Goal: Task Accomplishment & Management: Manage account settings

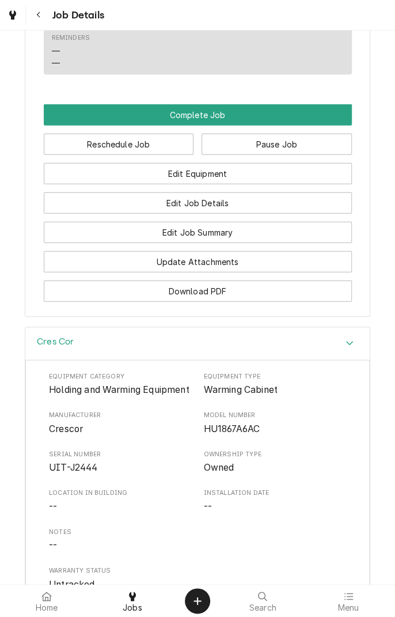
scroll to position [830, 0]
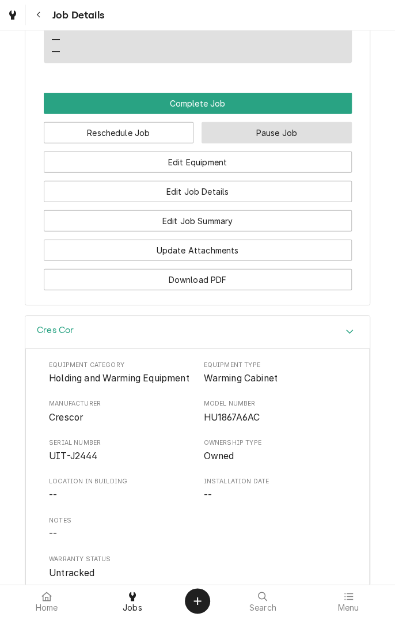
click at [302, 143] on button "Pause Job" at bounding box center [277, 132] width 150 height 21
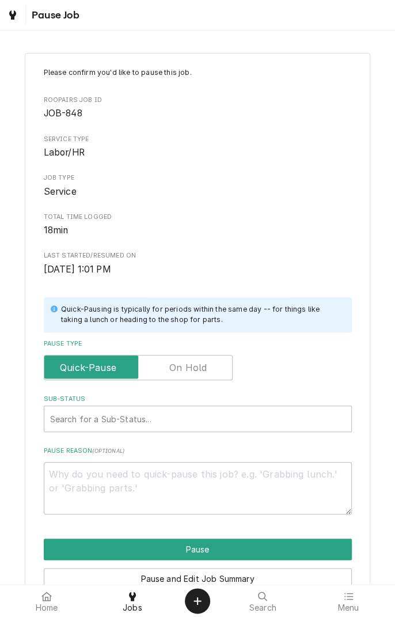
scroll to position [59, 0]
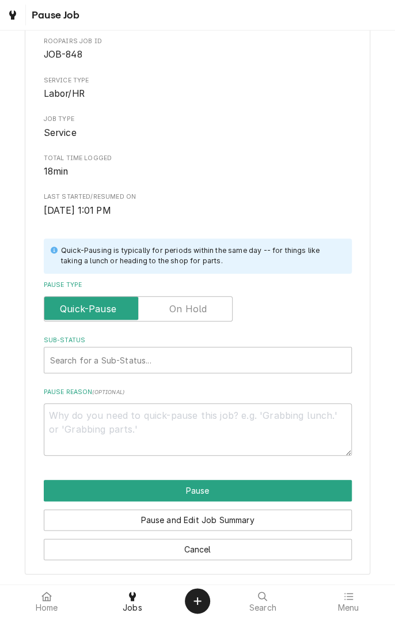
click at [245, 523] on button "Pause and Edit Job Summary" at bounding box center [198, 519] width 308 height 21
type textarea "x"
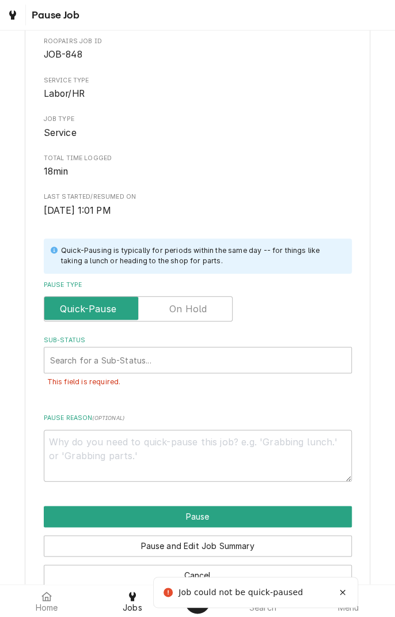
click at [308, 143] on div "Please confirm you'd like to pause this job. Roopairs Job ID JOB-848 Service Ty…" at bounding box center [198, 245] width 308 height 473
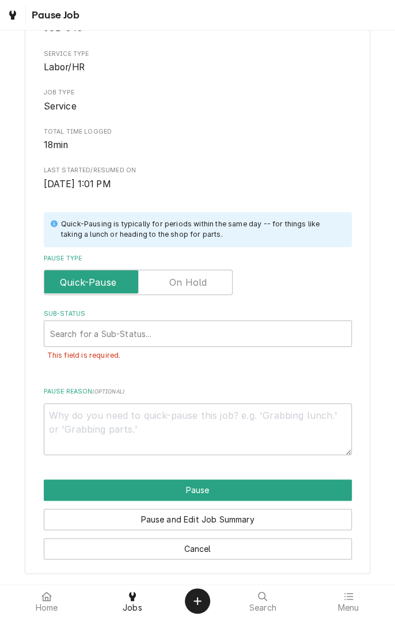
click at [199, 556] on button "Cancel" at bounding box center [198, 548] width 308 height 21
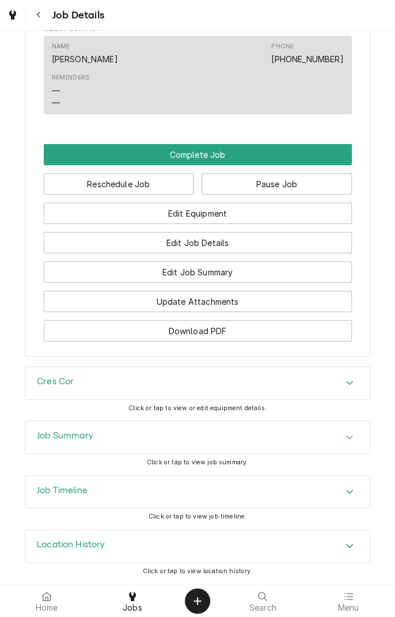
click at [245, 283] on button "Edit Job Summary" at bounding box center [198, 272] width 308 height 21
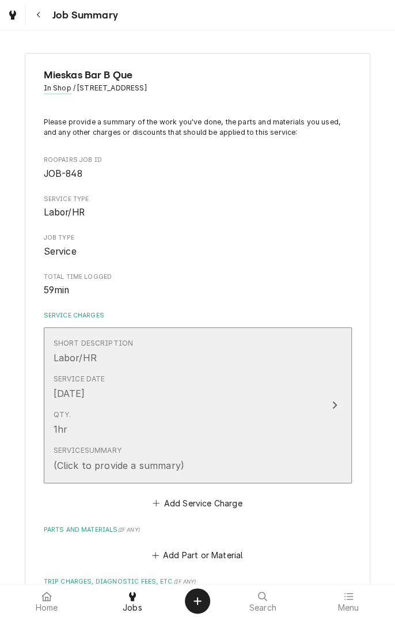
click at [265, 413] on div "Qty. 1hr" at bounding box center [186, 423] width 264 height 36
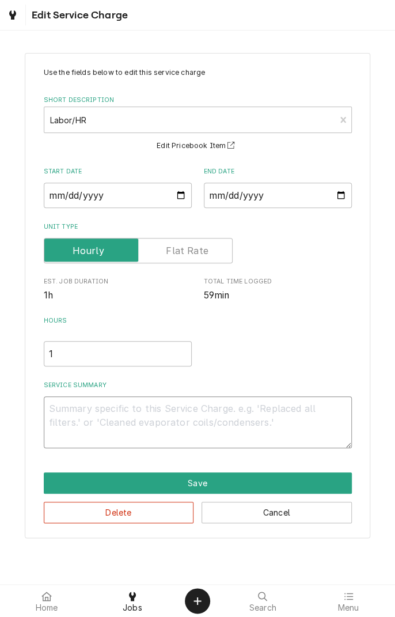
click at [175, 410] on textarea "Service Summary" at bounding box center [198, 422] width 308 height 52
type textarea "x"
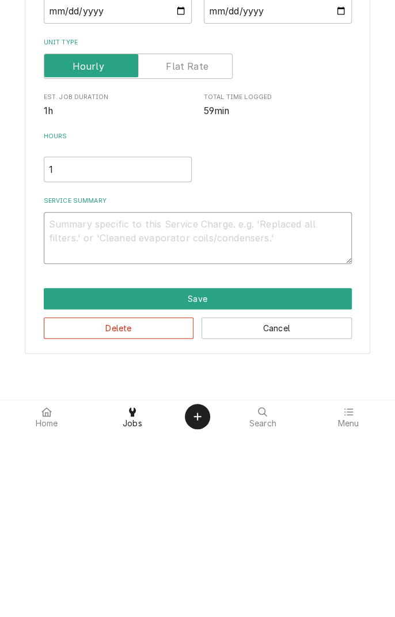
type textarea "8"
type textarea "x"
type textarea "8/"
type textarea "x"
type textarea "8/1"
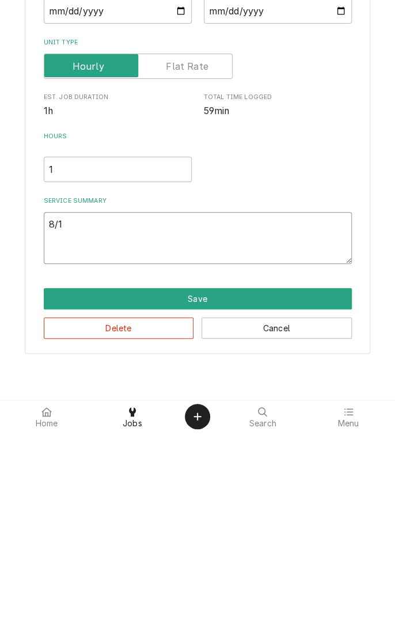
type textarea "x"
type textarea "8/16"
type textarea "x"
type textarea "8/16/"
type textarea "x"
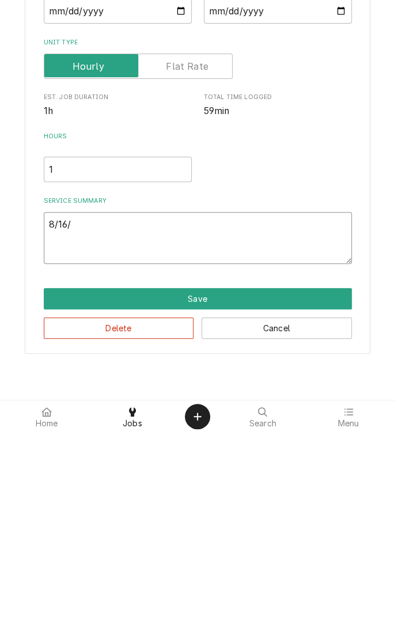
type textarea "8/16/2"
type textarea "x"
type textarea "8/16/25"
type textarea "x"
type textarea "8/16/25"
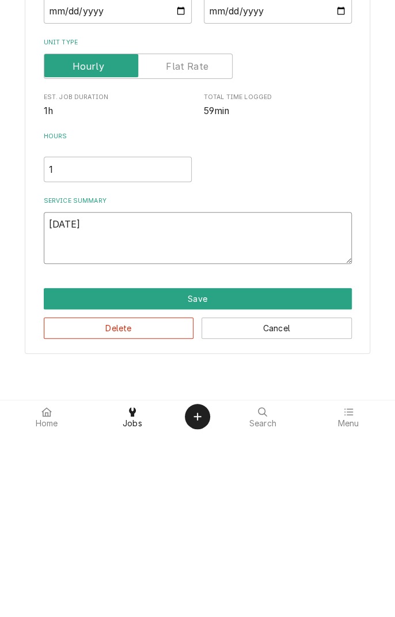
type textarea "x"
type textarea "8/16/25 d"
type textarea "x"
type textarea "8/16/25 di"
type textarea "x"
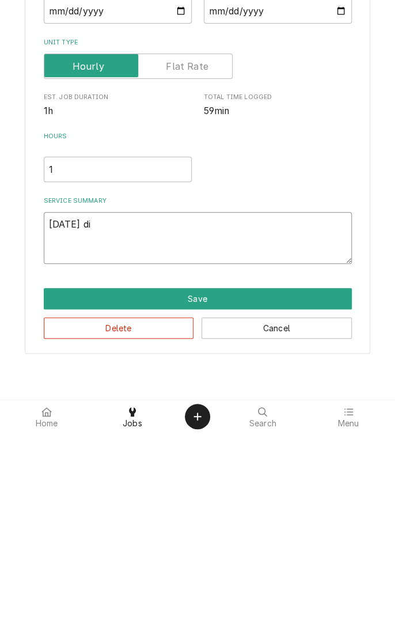
type textarea "8/16/25 dia"
type textarea "x"
type textarea "8/16/25 diagnosed"
type textarea "x"
type textarea "8/16/25 diagnosed h"
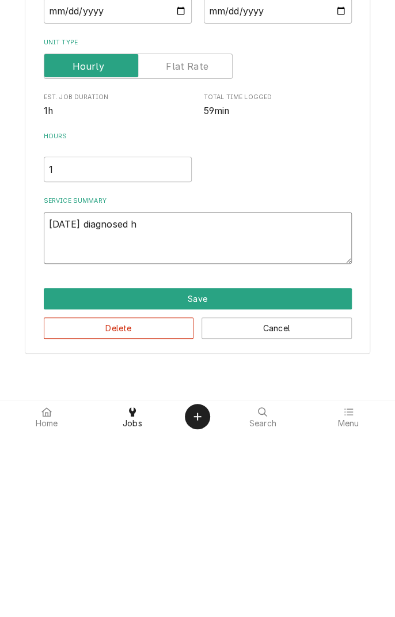
type textarea "x"
type textarea "8/16/25 diagnosed he"
type textarea "x"
type textarea "8/16/25 diagnosed hea"
type textarea "x"
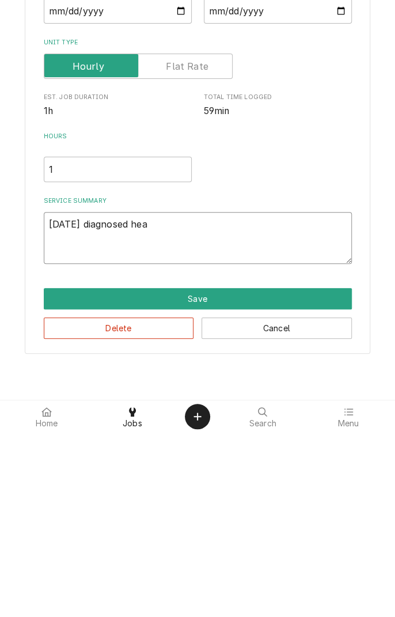
type textarea "8/16/25 diagnosed heat"
type textarea "x"
type textarea "8/16/25 diagnosed heati"
type textarea "x"
type textarea "8/16/25 diagnosed heatin"
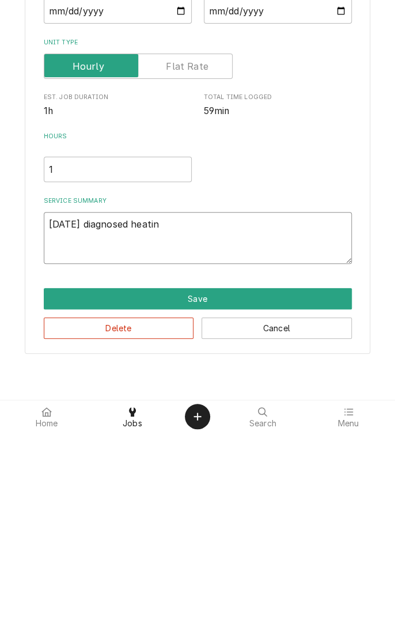
type textarea "x"
type textarea "8/16/25 diagnosed heating"
type textarea "x"
type textarea "8/16/25 diagnosed heating"
type textarea "x"
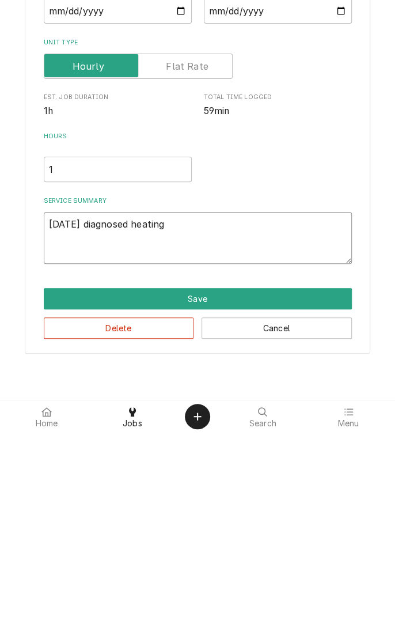
type textarea "8/16/25 diagnosed heating u"
type textarea "x"
type textarea "8/16/25 diagnosed heating un"
type textarea "x"
type textarea "8/16/25 diagnosed heating uni"
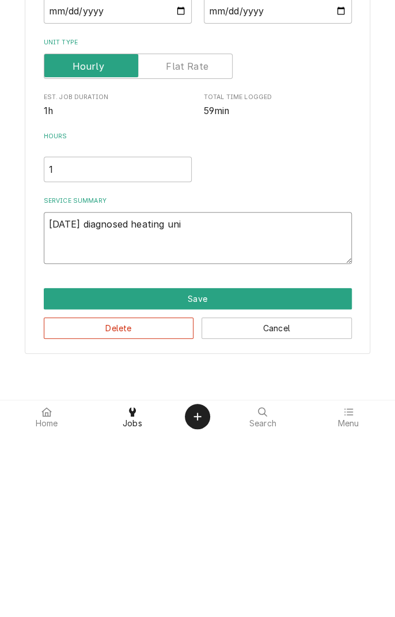
type textarea "x"
type textarea "8/16/25 diagnosed heating unit"
type textarea "x"
type textarea "8/16/25 diagnosed heating unit."
type textarea "x"
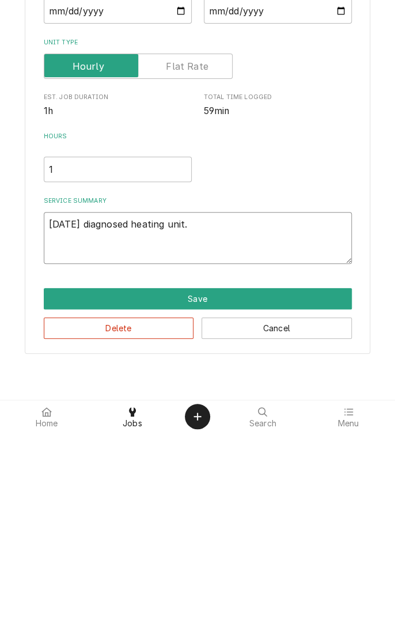
type textarea "8/16/25 diagnosed heating unit."
type textarea "x"
type textarea "8/16/25 diagnosed heating unit."
type textarea "x"
type textarea "8/16/25 diagnosed heating unit. B"
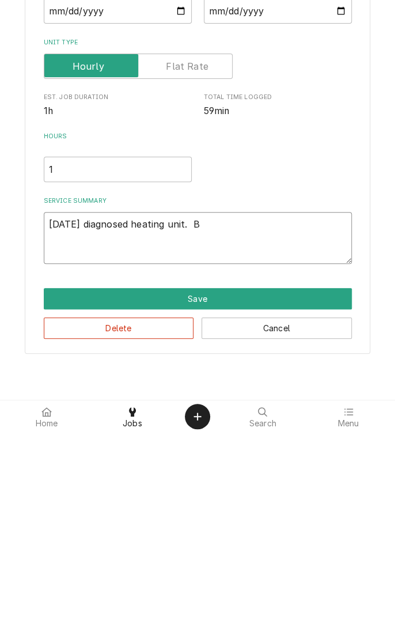
type textarea "x"
type textarea "8/16/25 diagnosed heating unit. Bl"
type textarea "x"
type textarea "8/16/25 diagnosed heating unit. Blo"
type textarea "x"
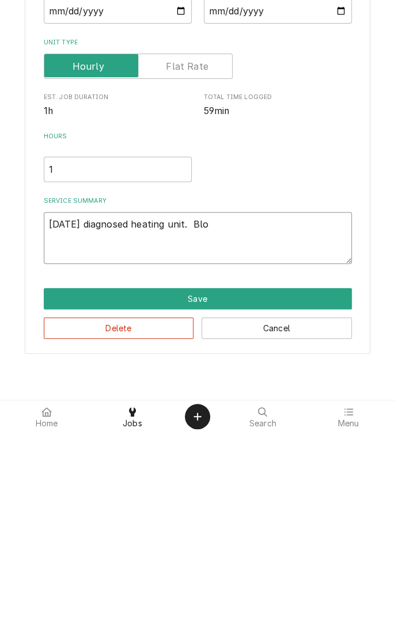
type textarea "8/16/25 diagnosed heating unit. Blow"
type textarea "x"
type textarea "8/16/25 diagnosed heating unit. Blown"
type textarea "x"
type textarea "8/16/25 diagnosed heating unit. Blown"
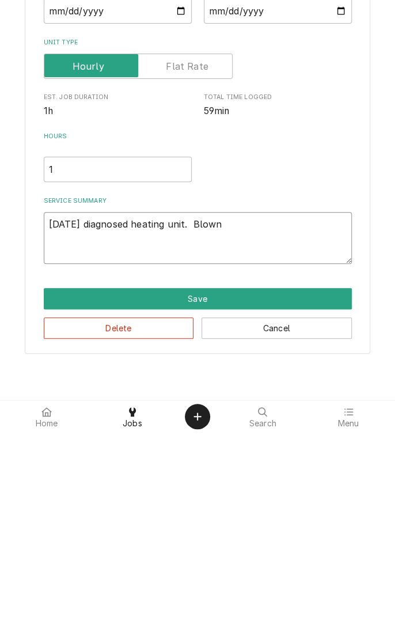
type textarea "x"
type textarea "8/16/25 diagnosed heating unit. Blown f"
type textarea "x"
type textarea "8/16/25 diagnosed heating unit. Blown fu"
type textarea "x"
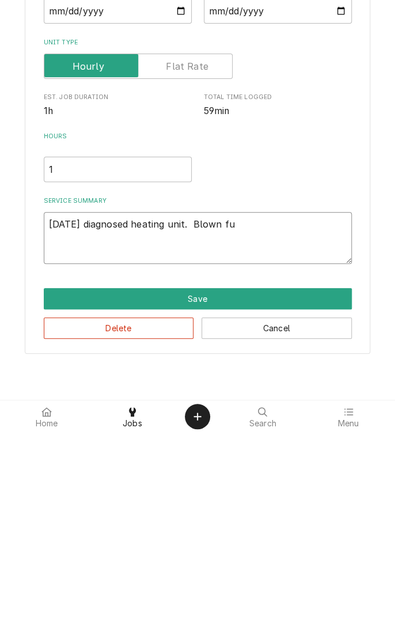
type textarea "8/16/25 diagnosed heating unit. Blown fue"
type textarea "x"
type textarea "8/16/25 diagnosed heating unit. Blown fu"
type textarea "x"
type textarea "8/16/25 diagnosed heating unit. Blown fus"
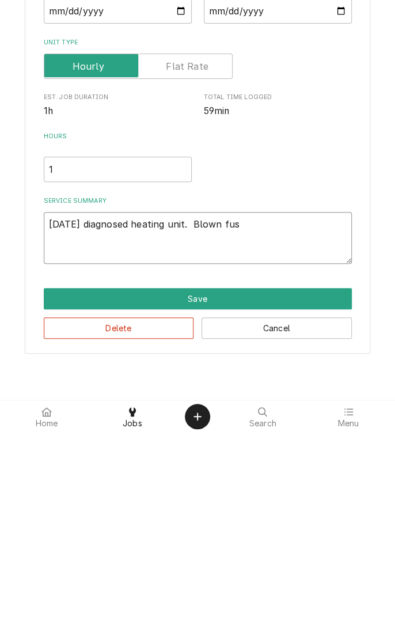
type textarea "x"
type textarea "8/16/25 diagnosed heating unit. Blown fuse"
type textarea "x"
type textarea "8/16/25 diagnosed heating unit. Blown fuse."
type textarea "x"
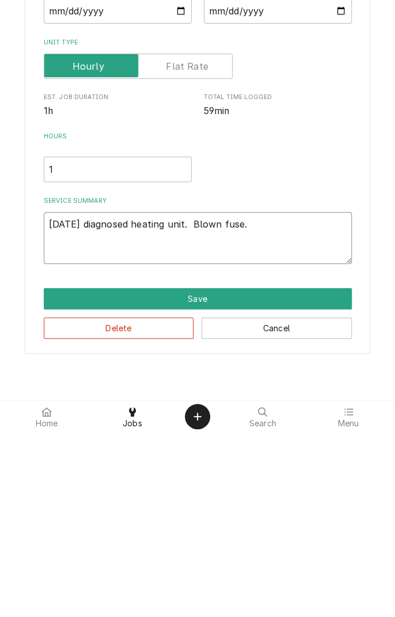
type textarea "8/16/25 diagnosed heating unit. Blown fuse."
type textarea "x"
type textarea "8/16/25 diagnosed heating unit. Blown fuse. C"
type textarea "x"
type textarea "8/16/25 diagnosed heating unit. Blown fuse. Ch"
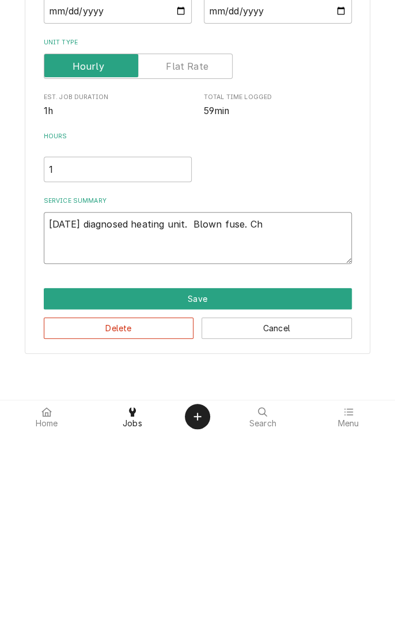
type textarea "x"
type textarea "8/16/25 diagnosed heating unit. Blown fuse. Che"
type textarea "x"
type textarea "8/16/25 diagnosed heating unit. Blown fuse. Chec"
type textarea "x"
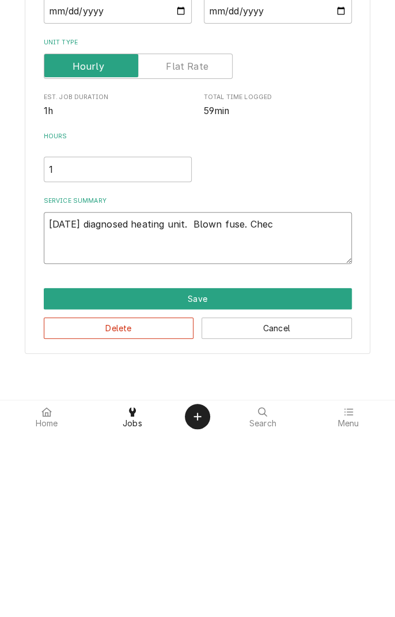
type textarea "8/16/25 diagnosed heating unit. Blown fuse. Check"
type textarea "x"
type textarea "8/16/25 diagnosed heating unit. Blown fuse. Checke"
type textarea "x"
type textarea "8/16/25 diagnosed heating unit. Blown fuse. Checked"
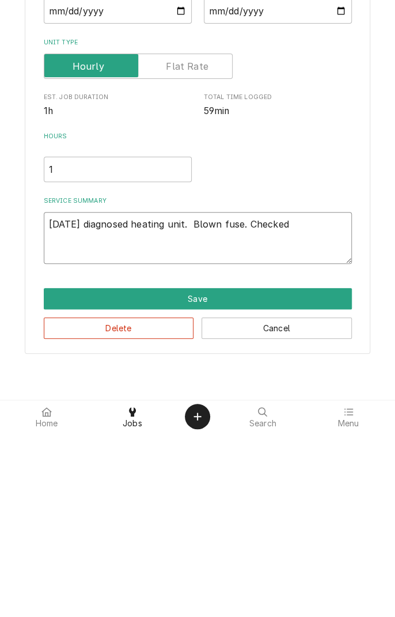
type textarea "x"
type textarea "8/16/25 diagnosed heating unit. Blown fuse. Checked"
type textarea "x"
type textarea "8/16/25 diagnosed heating unit. Blown fuse. Checked f"
type textarea "x"
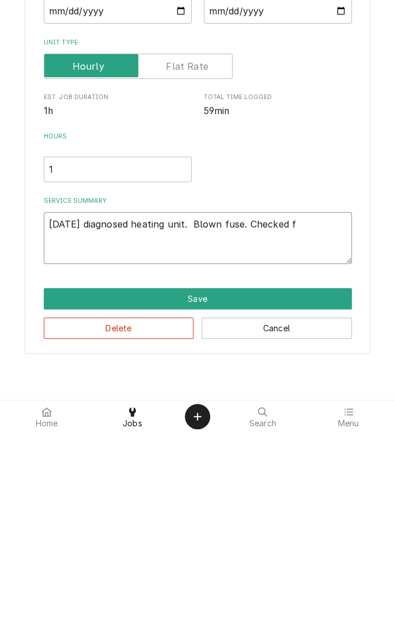
type textarea "8/16/25 diagnosed heating unit. Blown fuse. Checked fo"
type textarea "x"
type textarea "8/16/25 diagnosed heating unit. Blown fuse. Checked for"
type textarea "x"
type textarea "8/16/25 diagnosed heating unit. Blown fuse. Checked for"
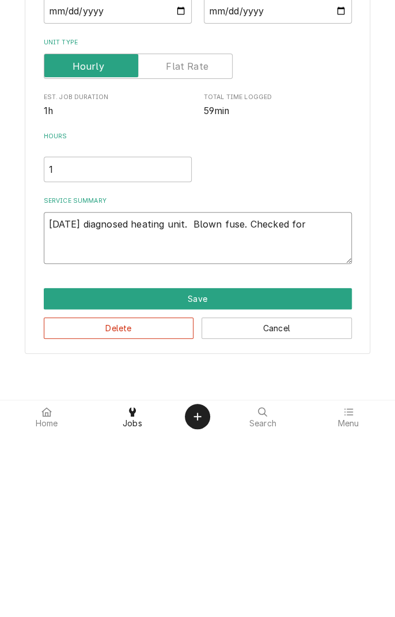
type textarea "x"
type textarea "8/16/25 diagnosed heating unit. Blown fuse. Checked for f"
type textarea "x"
type textarea "8/16/25 diagnosed heating unit. Blown fuse. Checked for fa"
type textarea "x"
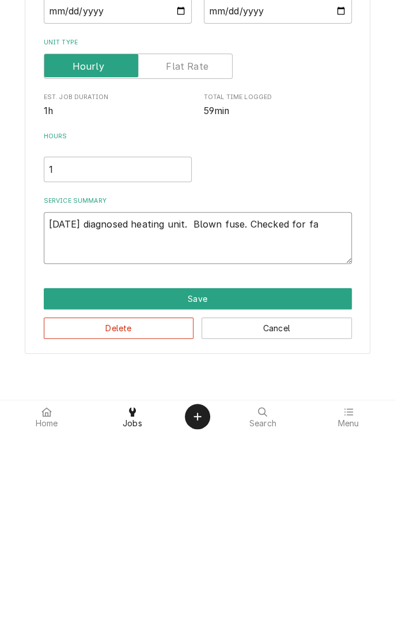
type textarea "8/16/25 diagnosed heating unit. Blown fuse. Checked for fau"
type textarea "x"
type textarea "8/16/25 diagnosed heating unit. Blown fuse. Checked for faul"
type textarea "x"
type textarea "8/16/25 diagnosed heating unit. Blown fuse. Checked for faulty"
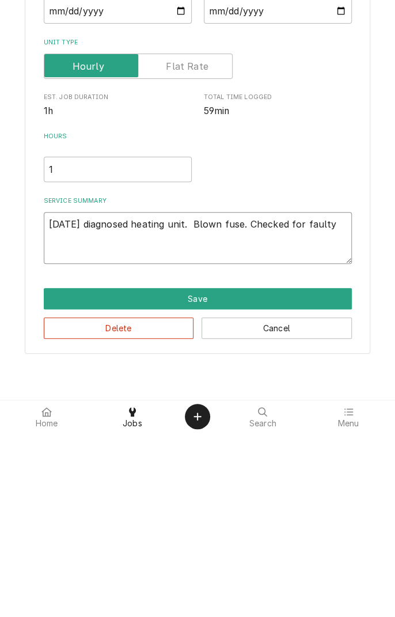
type textarea "x"
type textarea "8/16/25 diagnosed heating unit. Blown fuse. Checked for faulty c"
type textarea "x"
type textarea "8/16/25 diagnosed heating unit. Blown fuse. Checked for faulty co"
type textarea "x"
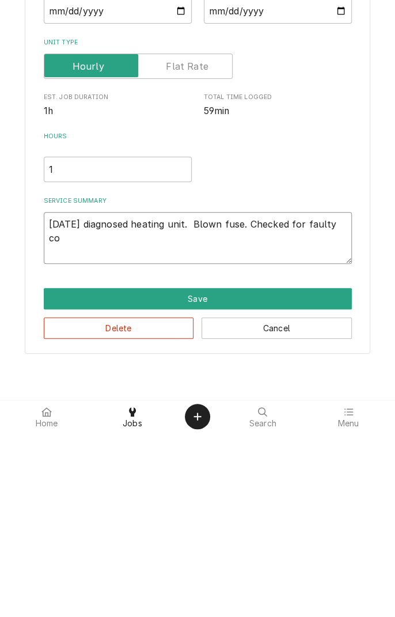
type textarea "8/16/25 diagnosed heating unit. Blown fuse. Checked for faulty com"
type textarea "x"
type textarea "8/16/25 diagnosed heating unit. Blown fuse. Checked for faulty comp"
type textarea "x"
type textarea "8/16/25 diagnosed heating unit. Blown fuse. Checked for faulty compo"
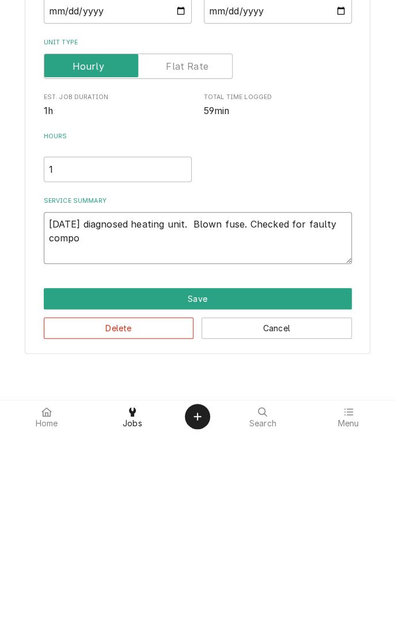
type textarea "x"
type textarea "8/16/25 diagnosed heating unit. Blown fuse. Checked for faulty compon"
type textarea "x"
type textarea "8/16/25 diagnosed heating unit. Blown fuse. Checked for faulty compone"
type textarea "x"
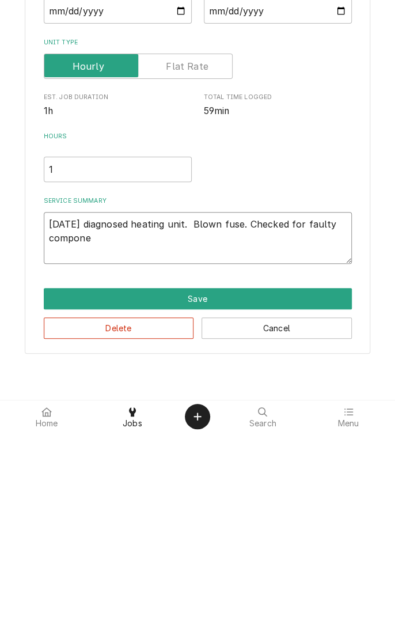
type textarea "8/16/25 diagnosed heating unit. Blown fuse. Checked for faulty componen"
type textarea "x"
type textarea "8/16/25 diagnosed heating unit. Blown fuse. Checked for faulty component"
type textarea "x"
type textarea "8/16/25 diagnosed heating unit. Blown fuse. Checked for faulty components"
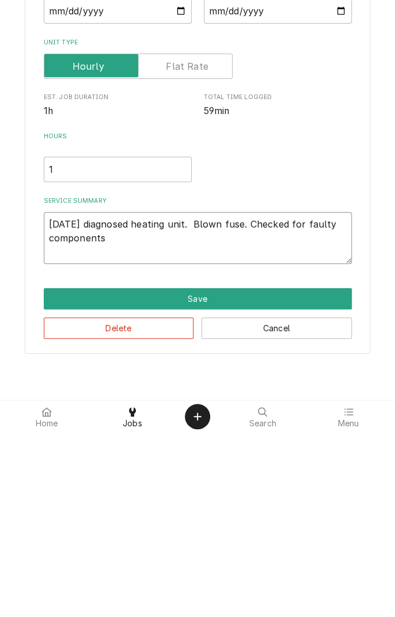
type textarea "x"
type textarea "8/16/25 diagnosed heating unit. Blown fuse. Checked for faulty components."
type textarea "x"
type textarea "8/16/25 diagnosed heating unit. Blown fuse. Checked for faulty components."
type textarea "x"
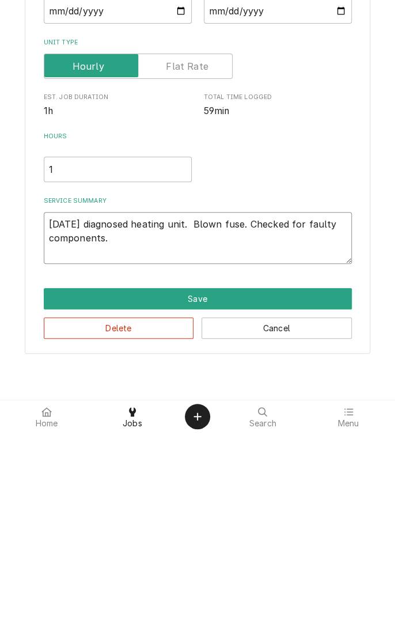
type textarea "8/16/25 diagnosed heating unit. Blown fuse. Checked for faulty components. A"
type textarea "x"
type textarea "8/16/25 diagnosed heating unit. Blown fuse. Checked for faulty components. Al"
type textarea "x"
type textarea "8/16/25 diagnosed heating unit. Blown fuse. Checked for faulty components. All"
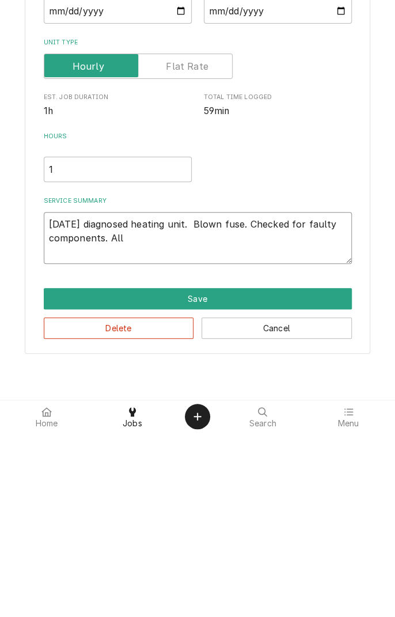
type textarea "x"
type textarea "8/16/25 diagnosed heating unit. Blown fuse. Checked for faulty components. All"
type textarea "x"
type textarea "8/16/25 diagnosed heating unit. Blown fuse. Checked for faulty components. All e"
type textarea "x"
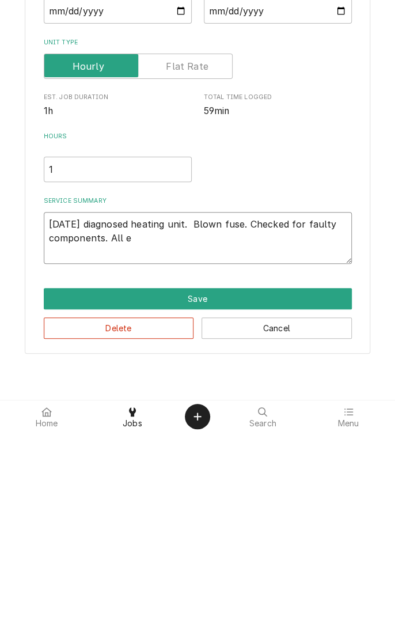
type textarea "8/16/25 diagnosed heating unit. Blown fuse. Checked for faulty components. All …"
type textarea "x"
type textarea "8/16/25 diagnosed heating unit. Blown fuse. Checked for faulty components. All …"
type textarea "x"
type textarea "8/16/25 diagnosed heating unit. Blown fuse. Checked for faulty components. All …"
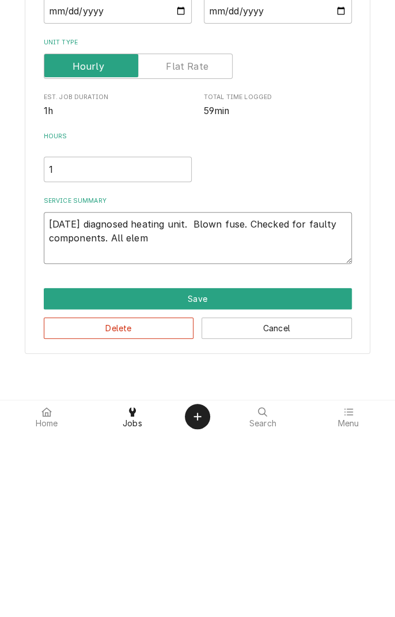
type textarea "x"
type textarea "8/16/25 diagnosed heating unit. Blown fuse. Checked for faulty components. All …"
type textarea "x"
type textarea "8/16/25 diagnosed heating unit. Blown fuse. Checked for faulty components. All …"
type textarea "x"
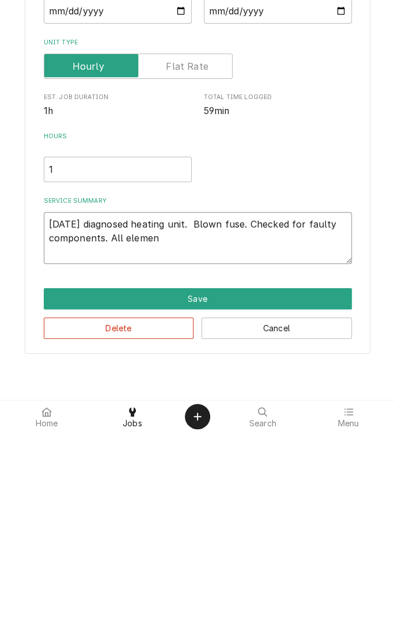
type textarea "8/16/25 diagnosed heating unit. Blown fuse. Checked for faulty components. All …"
type textarea "x"
type textarea "8/16/25 diagnosed heating unit. Blown fuse. Checked for faulty components. All …"
type textarea "x"
type textarea "8/16/25 diagnosed heating unit. Blown fuse. Checked for faulty components. All …"
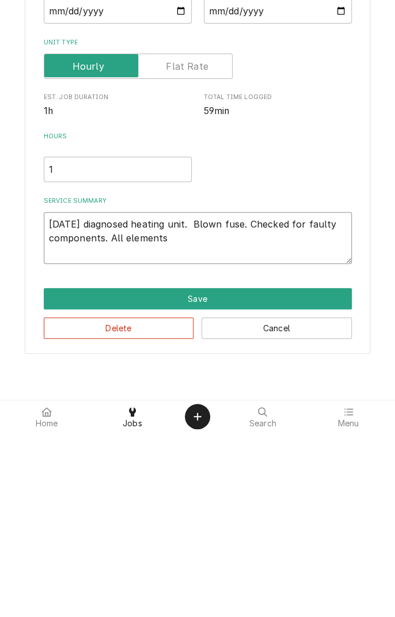
type textarea "x"
type textarea "8/16/25 diagnosed heating unit. Blown fuse. Checked for faulty components. All …"
type textarea "x"
type textarea "8/16/25 diagnosed heating unit. Blown fuse. Checked for faulty components. All …"
type textarea "x"
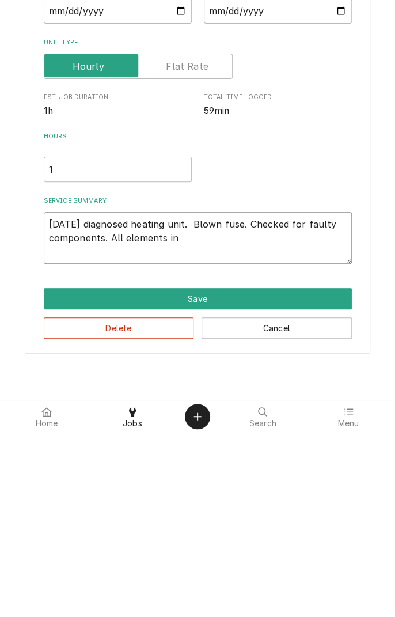
type textarea "8/16/25 diagnosed heating unit. Blown fuse. Checked for faulty components. All …"
type textarea "x"
type textarea "8/16/25 diagnosed heating unit. Blown fuse. Checked for faulty components. All …"
type textarea "x"
type textarea "8/16/25 diagnosed heating unit. Blown fuse. Checked for faulty components. All …"
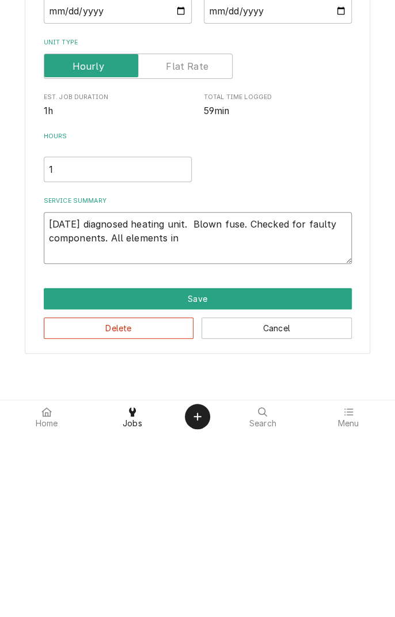
type textarea "x"
type textarea "8/16/25 diagnosed heating unit. Blown fuse. Checked for faulty components. All …"
type textarea "x"
type textarea "8/16/25 diagnosed heating unit. Blown fuse. Checked for faulty components. All …"
type textarea "x"
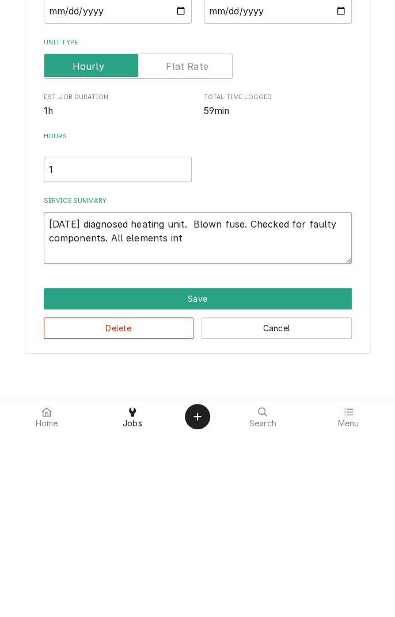
type textarea "8/16/25 diagnosed heating unit. Blown fuse. Checked for faulty components. All …"
type textarea "x"
type textarea "8/16/25 diagnosed heating unit. Blown fuse. Checked for faulty components. All …"
type textarea "x"
type textarea "8/16/25 diagnosed heating unit. Blown fuse. Checked for faulty components. All …"
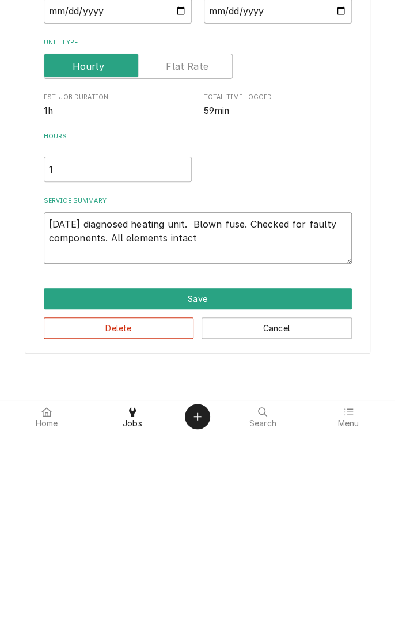
type textarea "x"
type textarea "8/16/25 diagnosed heating unit. Blown fuse. Checked for faulty components. All …"
type textarea "x"
type textarea "8/16/25 diagnosed heating unit. Blown fuse. Checked for faulty components. All …"
type textarea "x"
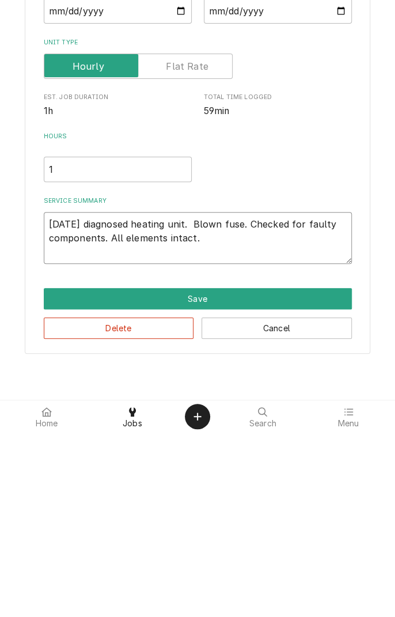
type textarea "8/16/25 diagnosed heating unit. Blown fuse. Checked for faulty components. All …"
type textarea "x"
type textarea "8/16/25 diagnosed heating unit. Blown fuse. Checked for faulty components. All …"
type textarea "x"
type textarea "8/16/25 diagnosed heating unit. Blown fuse. Checked for faulty components. All …"
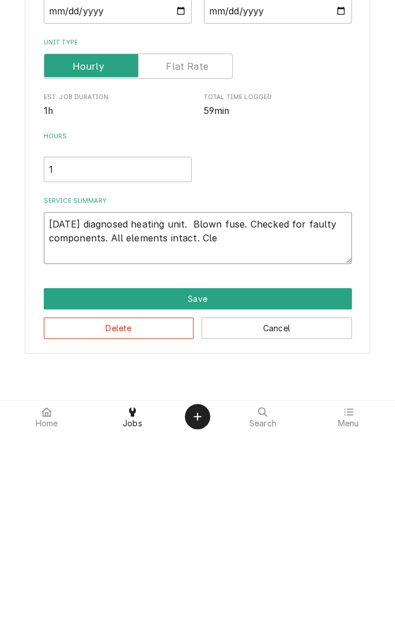
type textarea "x"
type textarea "8/16/25 diagnosed heating unit. Blown fuse. Checked for faulty components. All …"
type textarea "x"
type textarea "8/16/25 diagnosed heating unit. Blown fuse. Checked for faulty components. All …"
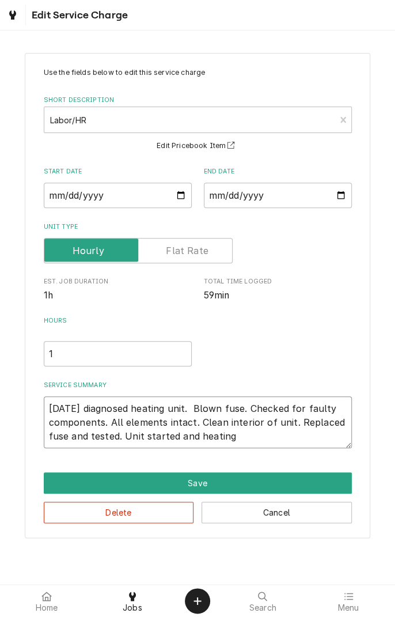
click at [264, 437] on textarea "8/16/25 diagnosed heating unit. Blown fuse. Checked for faulty components. All …" at bounding box center [198, 422] width 308 height 52
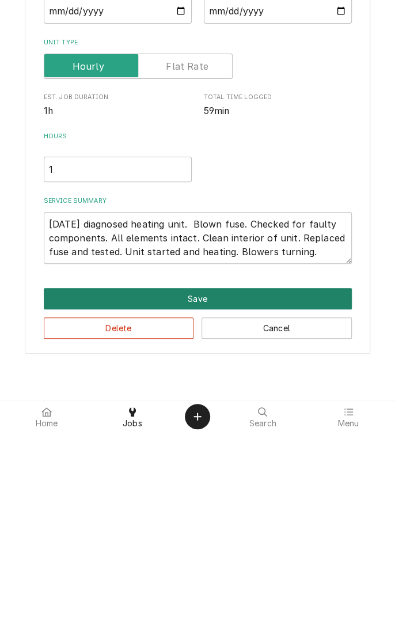
click at [206, 478] on button "Save" at bounding box center [198, 482] width 308 height 21
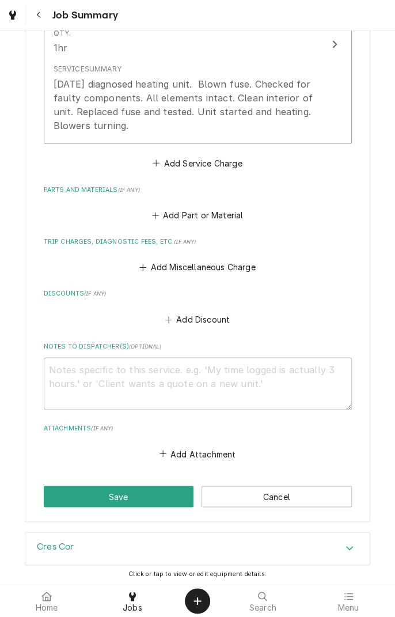
scroll to position [436, 0]
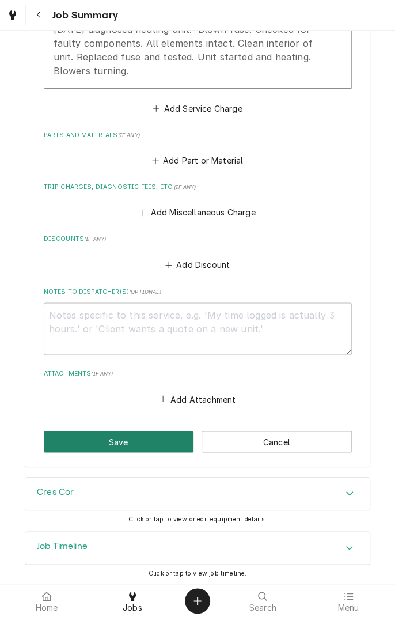
click at [152, 443] on button "Save" at bounding box center [119, 441] width 150 height 21
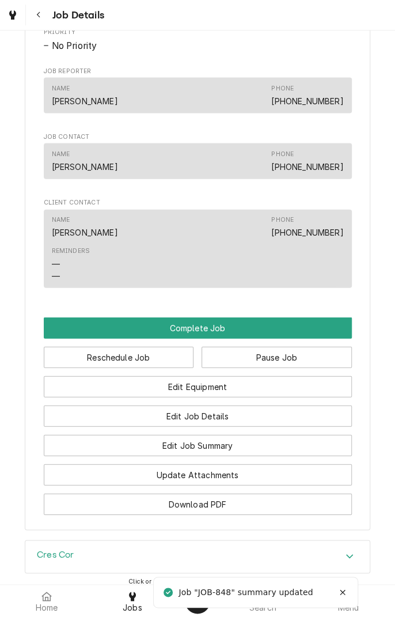
scroll to position [738, 0]
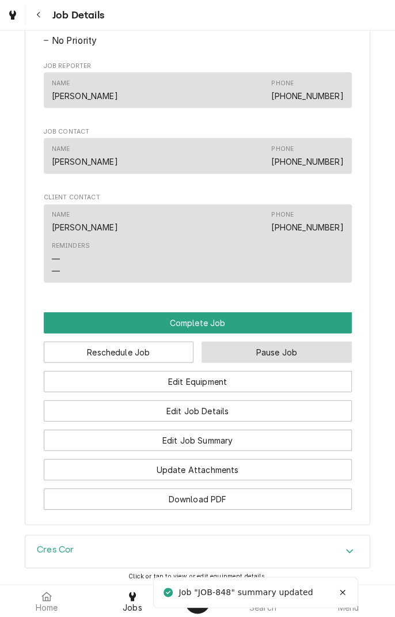
click at [282, 363] on button "Pause Job" at bounding box center [277, 352] width 150 height 21
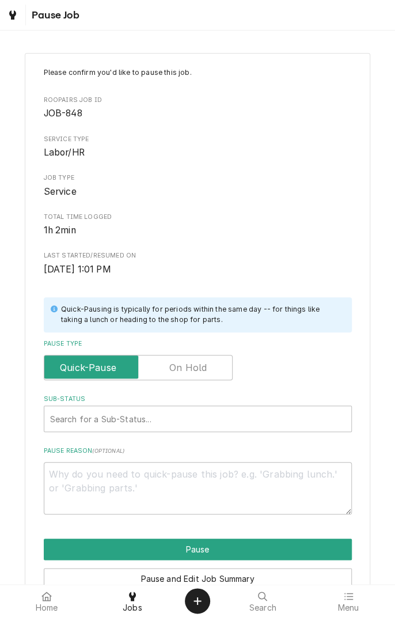
click at [200, 369] on label "Pause Type" at bounding box center [138, 367] width 189 height 25
click at [200, 369] on input "Pause Type" at bounding box center [138, 367] width 179 height 25
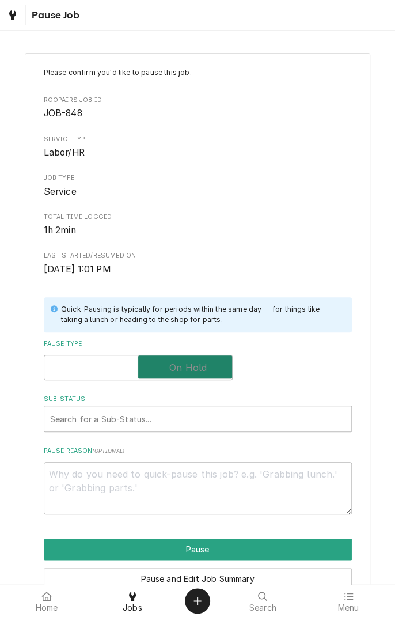
checkbox input "true"
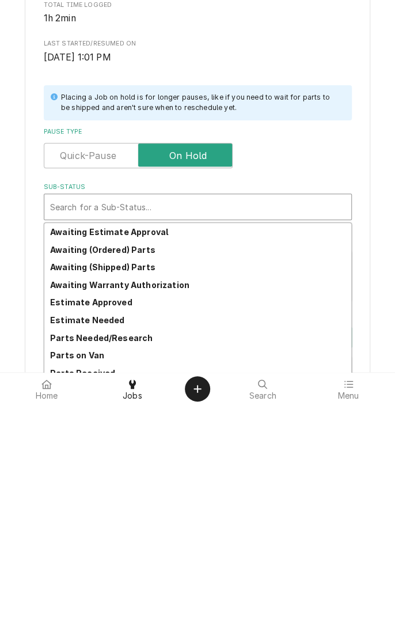
scroll to position [56, 0]
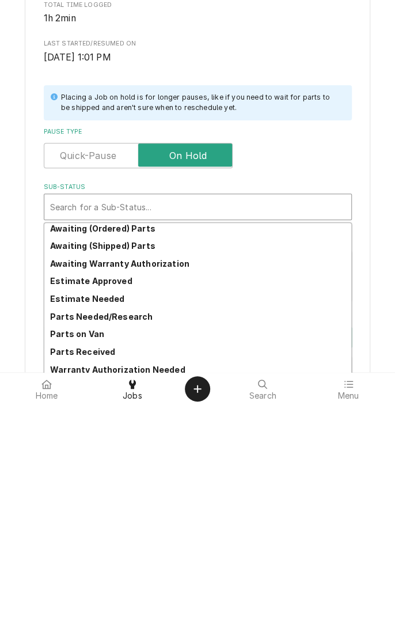
click at [137, 535] on div "Parts Needed/Research" at bounding box center [197, 529] width 307 height 18
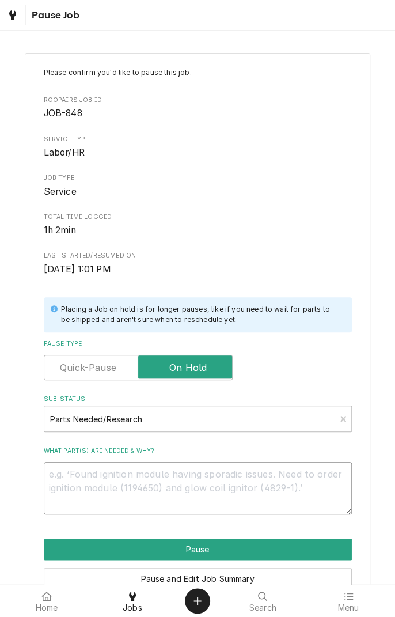
click at [176, 480] on textarea "What part(s) are needed & why?" at bounding box center [198, 488] width 308 height 52
type textarea "x"
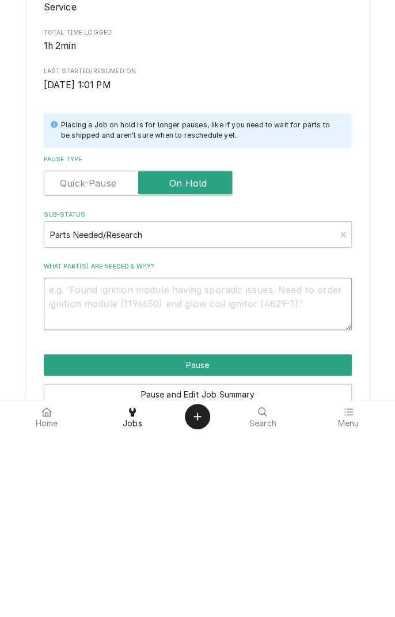
type textarea "E"
type textarea "x"
type textarea "En"
type textarea "x"
type textarea "End"
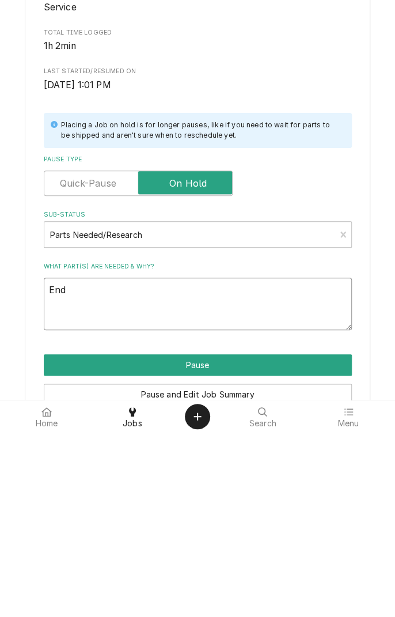
type textarea "x"
type textarea "End"
type textarea "x"
type textarea "End o"
type textarea "x"
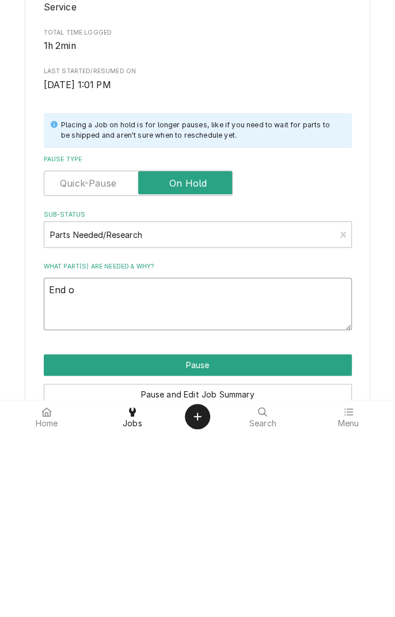
type textarea "End of"
type textarea "x"
type textarea "End of"
type textarea "x"
type textarea "End of d"
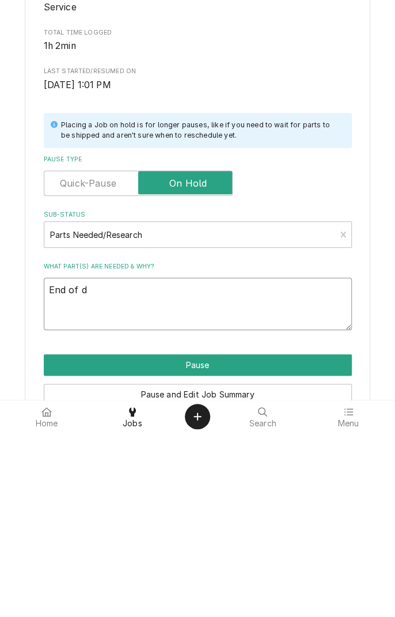
type textarea "x"
type textarea "End of da"
type textarea "x"
type textarea "End of day"
type textarea "x"
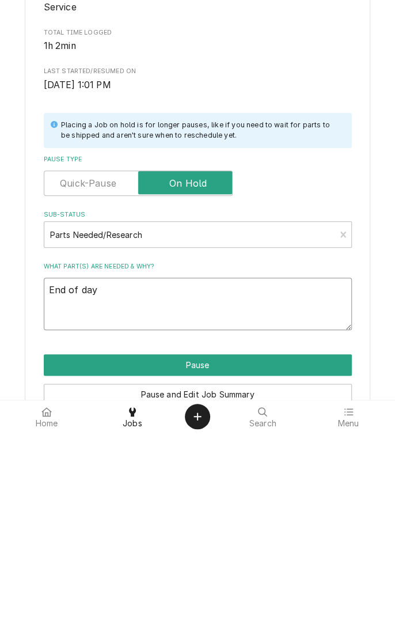
type textarea "End of day."
type textarea "x"
type textarea "End of day."
type textarea "x"
type textarea "End of day. N"
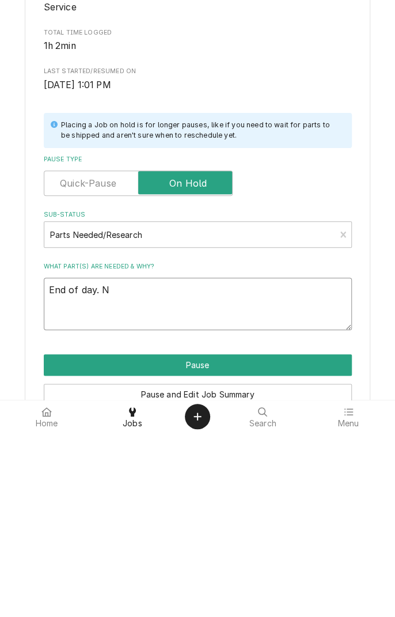
type textarea "x"
type textarea "End of day. Ne"
type textarea "x"
type textarea "End of day. Nee"
type textarea "x"
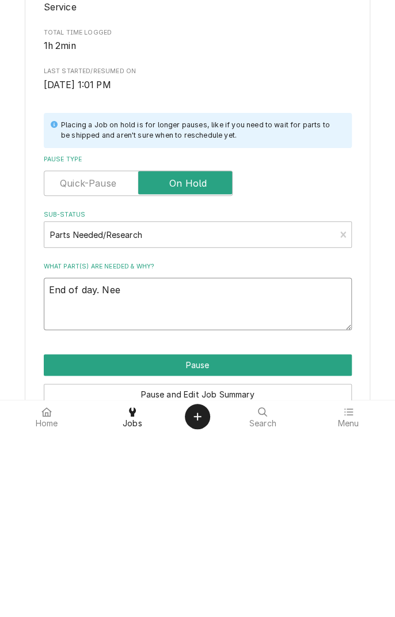
type textarea "End of day. Need"
type textarea "x"
type textarea "End of day. Need"
type textarea "x"
type textarea "End of day. Need v"
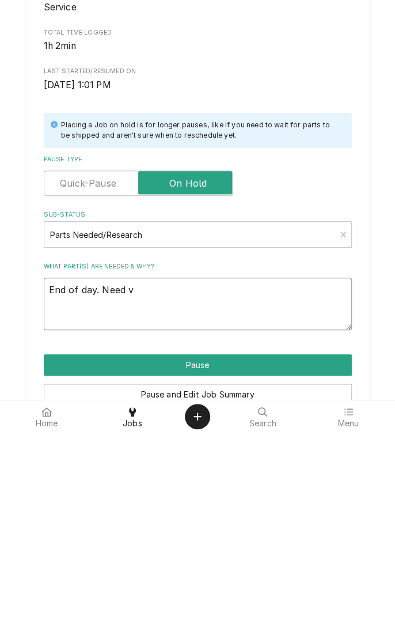
type textarea "x"
type textarea "End of day. Need ve"
type textarea "x"
type textarea "End of day. Need ver"
type textarea "x"
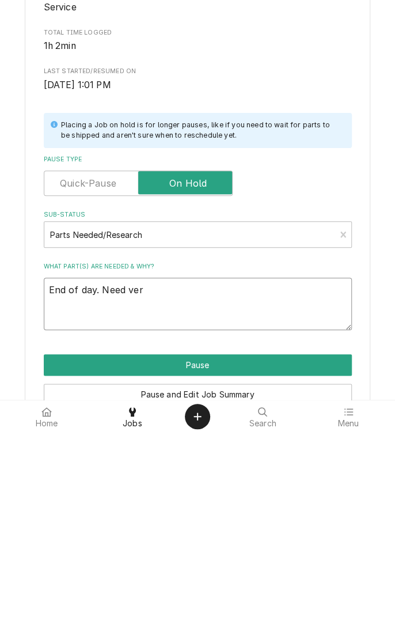
type textarea "End of day. Need verified"
type textarea "x"
type textarea "End of day. Need verified a"
type textarea "x"
type textarea "End of day. Need verified am"
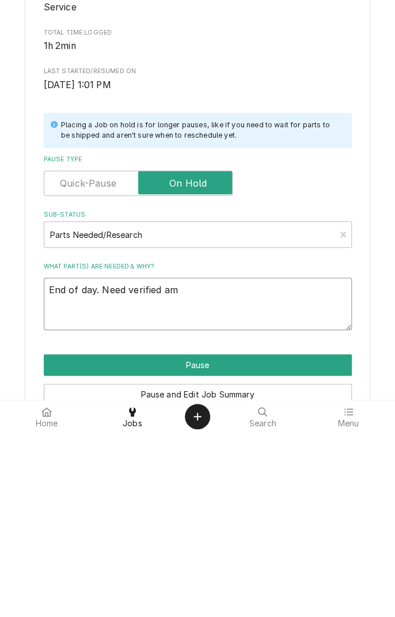
type textarea "x"
type textarea "End of day. Need verified amp"
type textarea "x"
type textarea "End of day. Need verified amps"
type textarea "x"
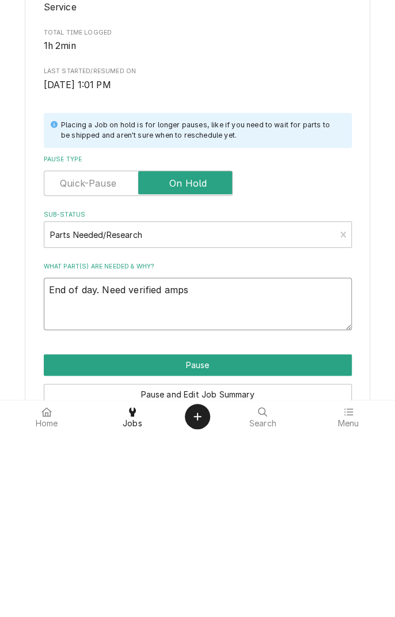
type textarea "End of day. Need verified amps"
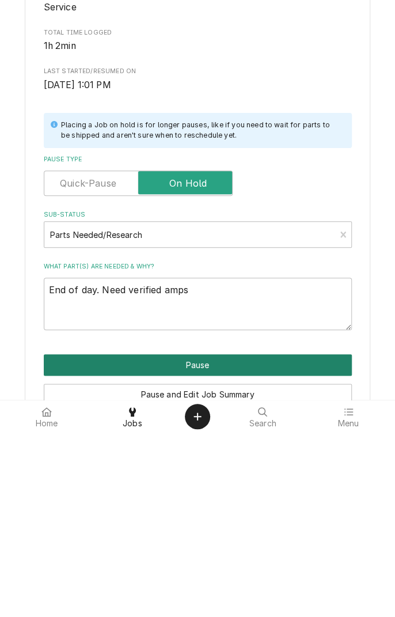
click at [248, 549] on button "Pause" at bounding box center [198, 549] width 308 height 21
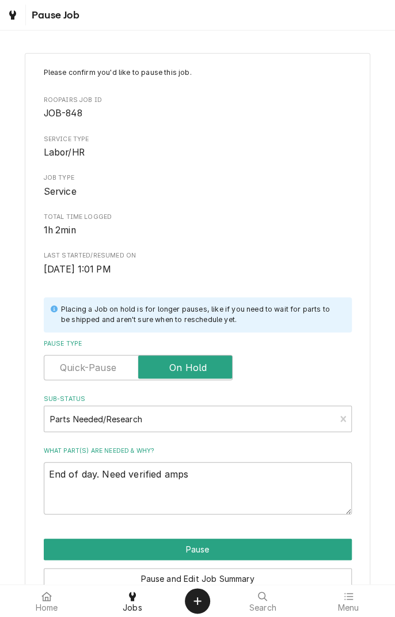
type textarea "x"
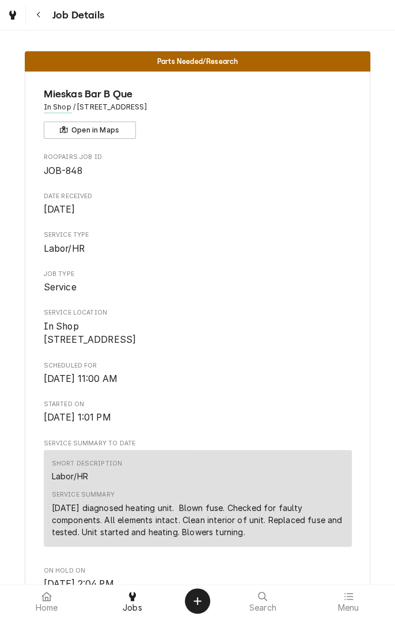
click at [197, 600] on icon "Create Object" at bounding box center [197, 600] width 7 height 7
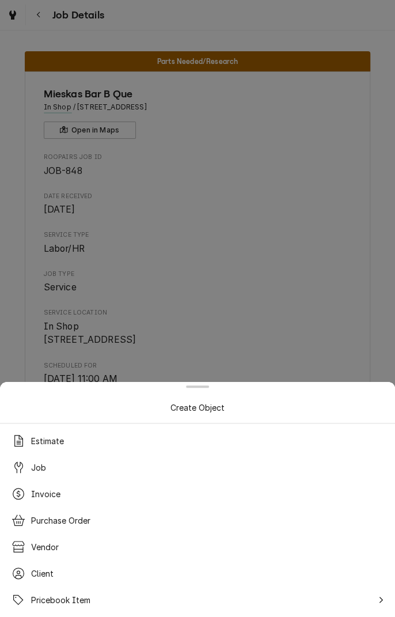
click at [326, 268] on div at bounding box center [197, 308] width 395 height 617
